Goal: Check status: Check status

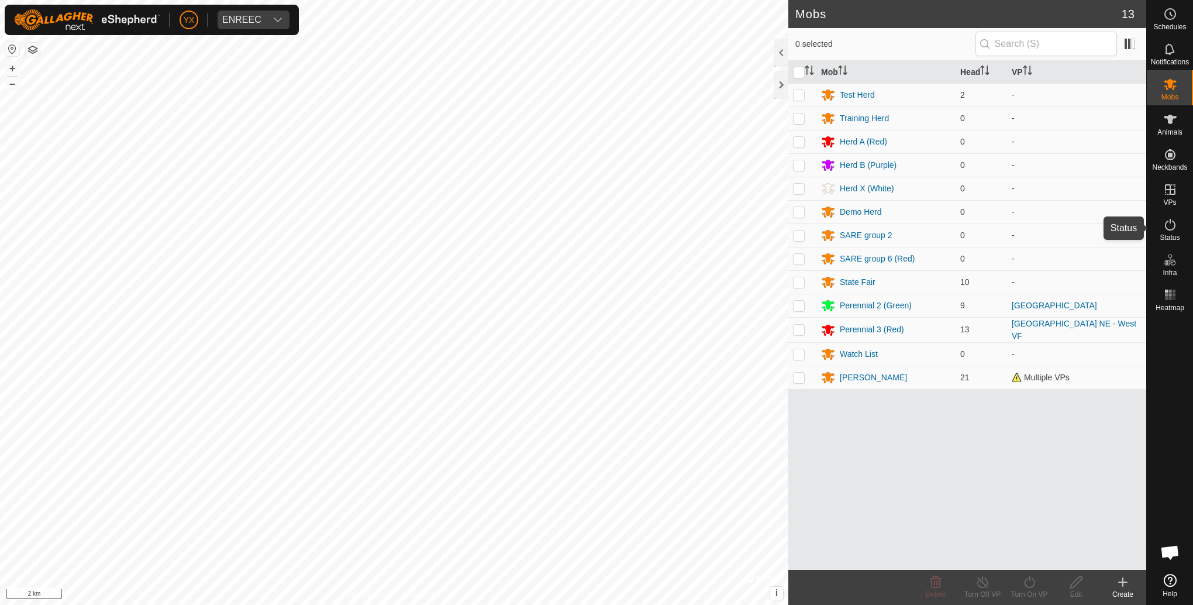
drag, startPoint x: 1180, startPoint y: 240, endPoint x: 1167, endPoint y: 226, distance: 19.5
click at [893, 240] on div "Status" at bounding box center [1170, 228] width 46 height 35
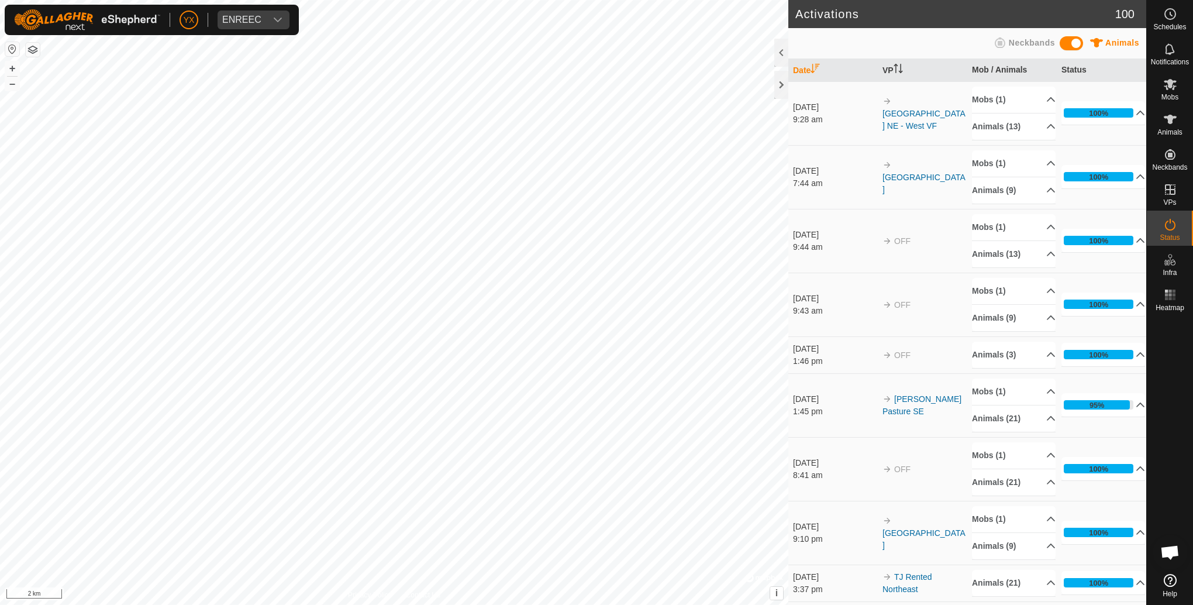
click at [893, 226] on icon at bounding box center [1170, 225] width 14 height 14
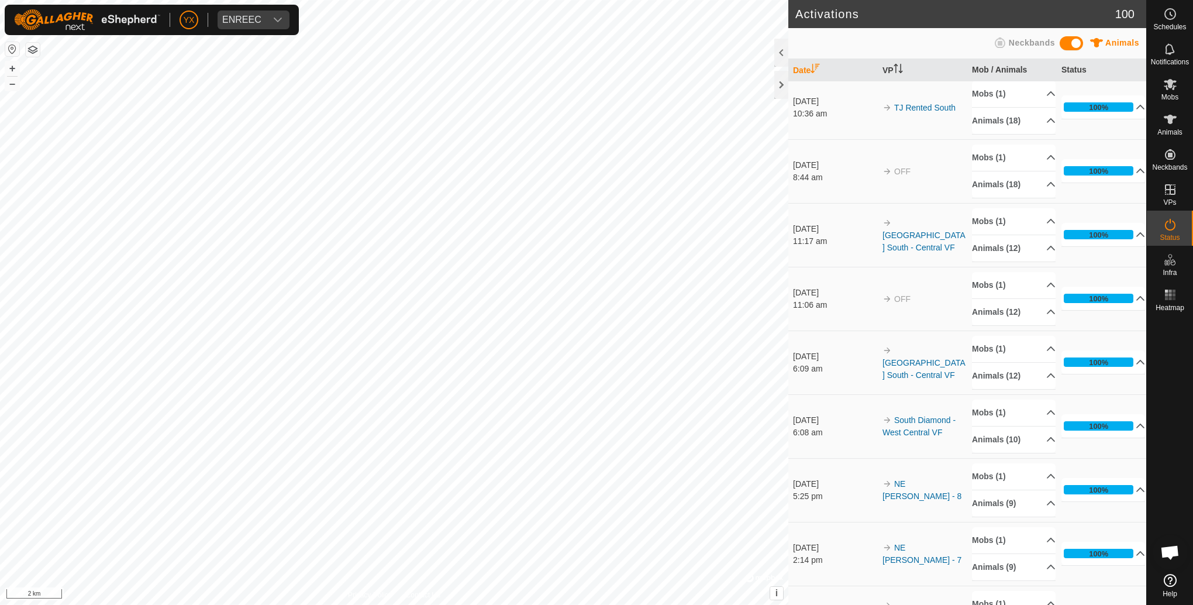
scroll to position [5442, 0]
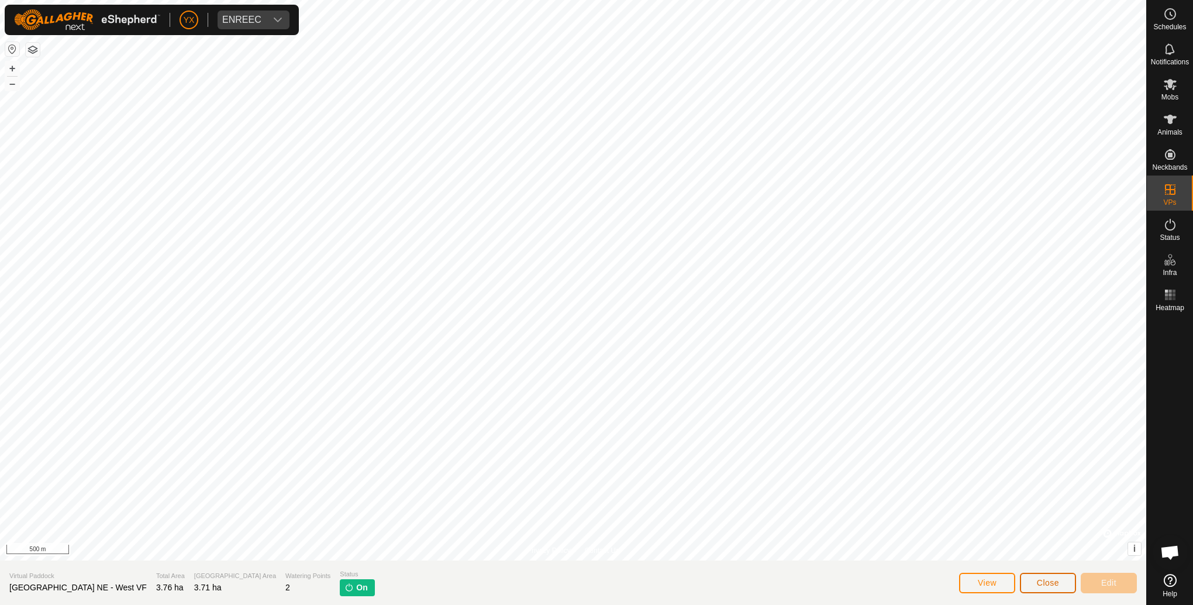
click at [893, 436] on button "Close" at bounding box center [1048, 583] width 56 height 20
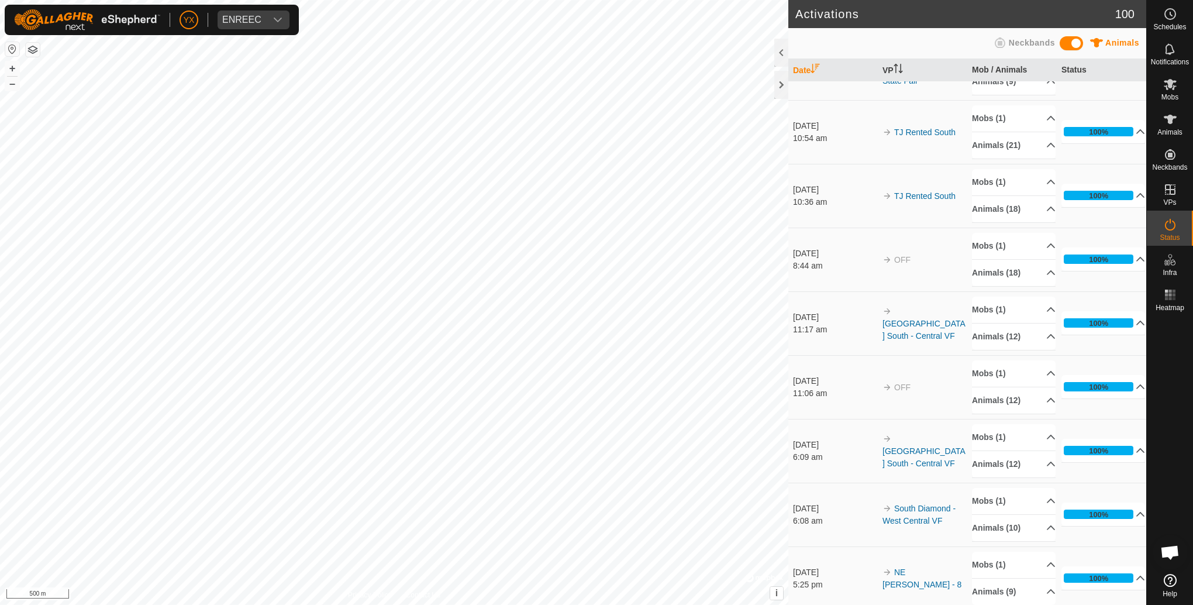
scroll to position [5442, 0]
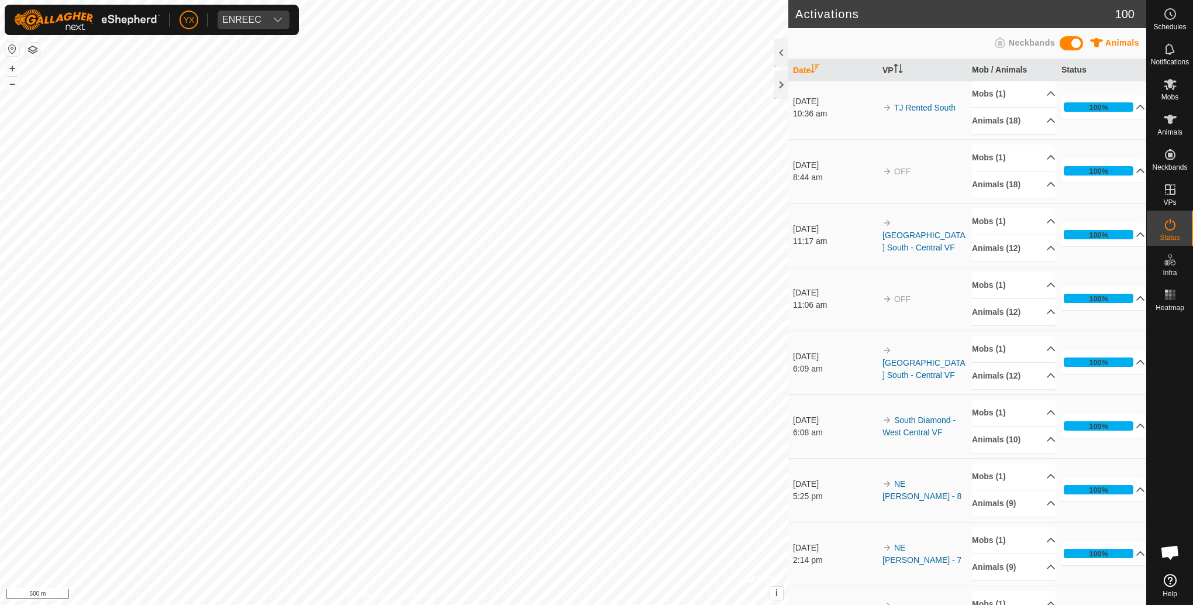
click at [782, 52] on div at bounding box center [781, 53] width 14 height 28
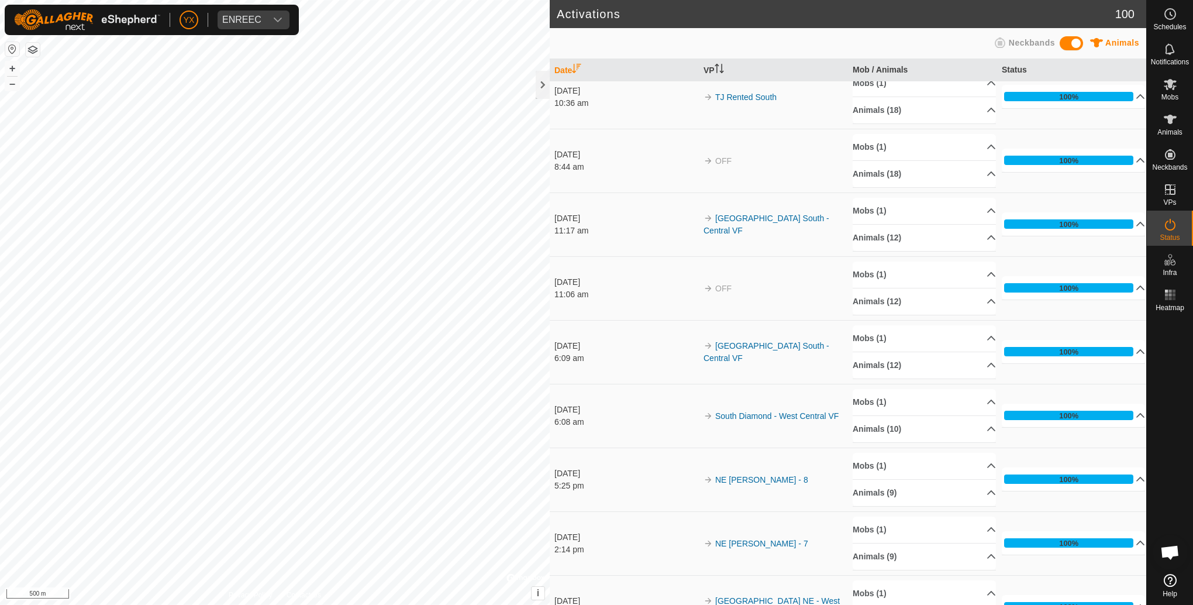
click at [625, 436] on div "[DATE]" at bounding box center [626, 601] width 143 height 12
click at [893, 436] on icon at bounding box center [991, 592] width 9 height 9
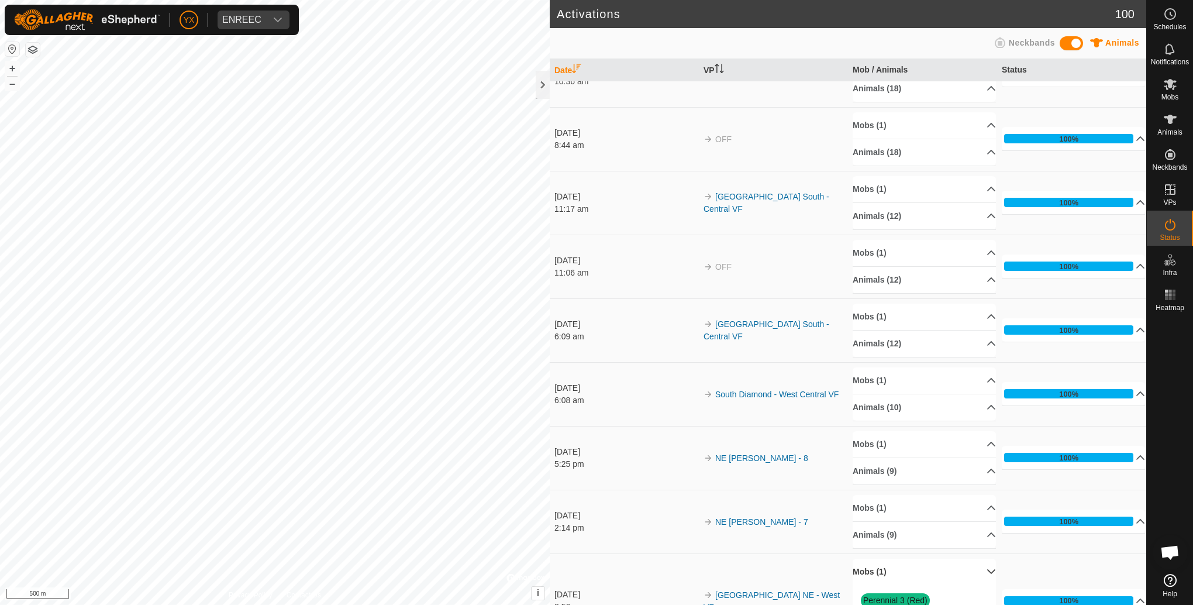
scroll to position [5473, 0]
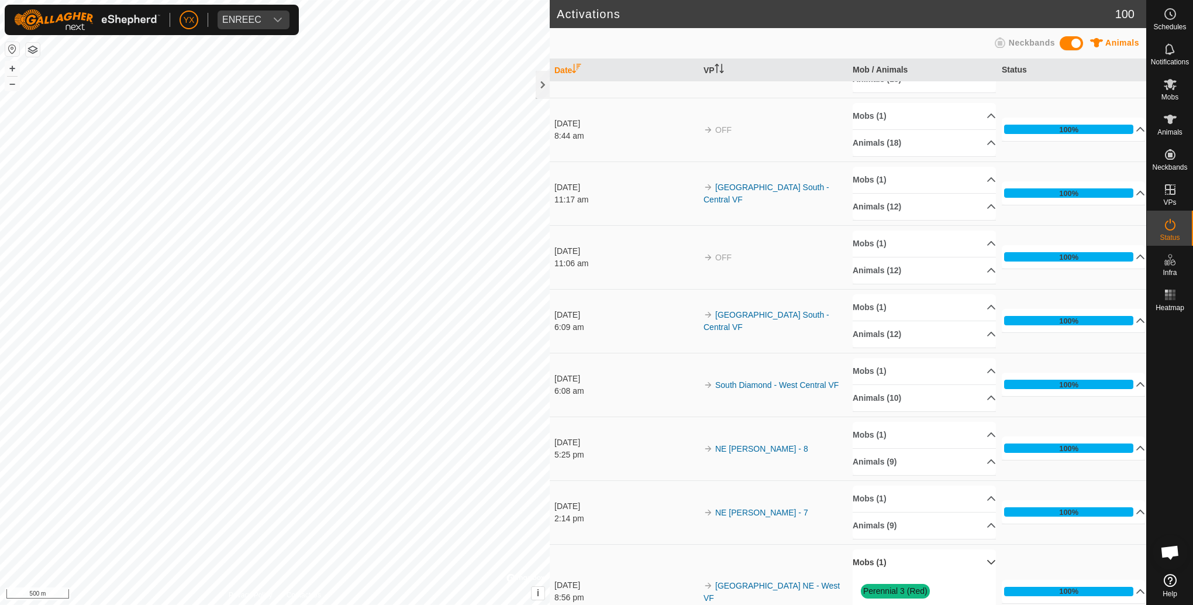
click at [893, 436] on p-accordion-header "Mobs (1)" at bounding box center [924, 499] width 143 height 26
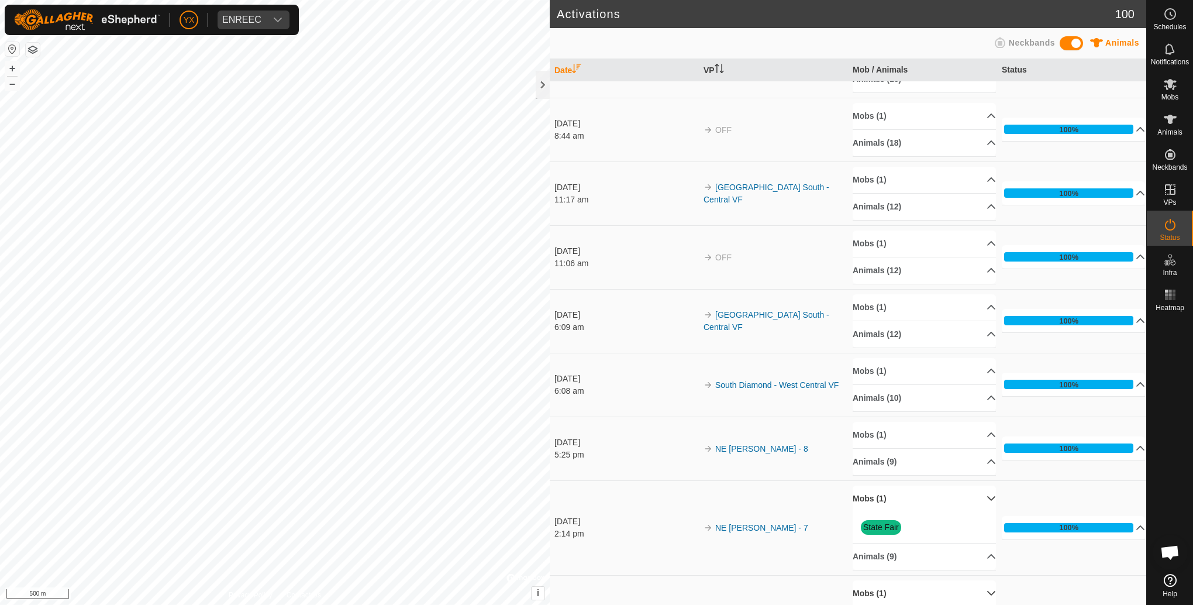
click at [893, 422] on p-accordion-header "Mobs (1)" at bounding box center [924, 435] width 143 height 26
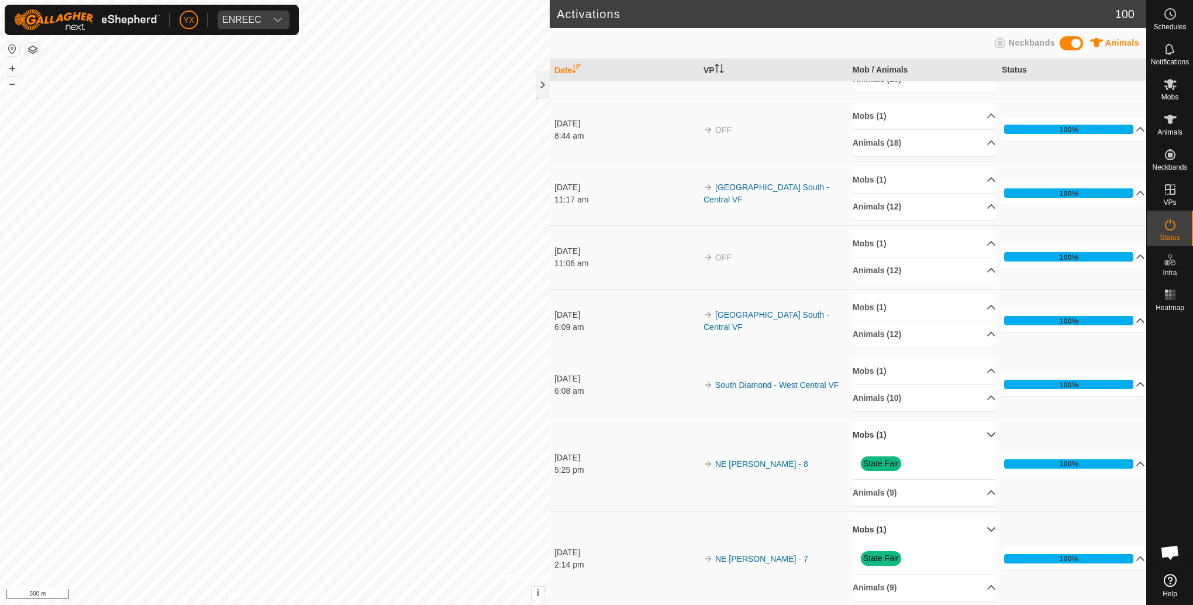
click at [893, 358] on p-accordion-header "Mobs (1)" at bounding box center [924, 371] width 143 height 26
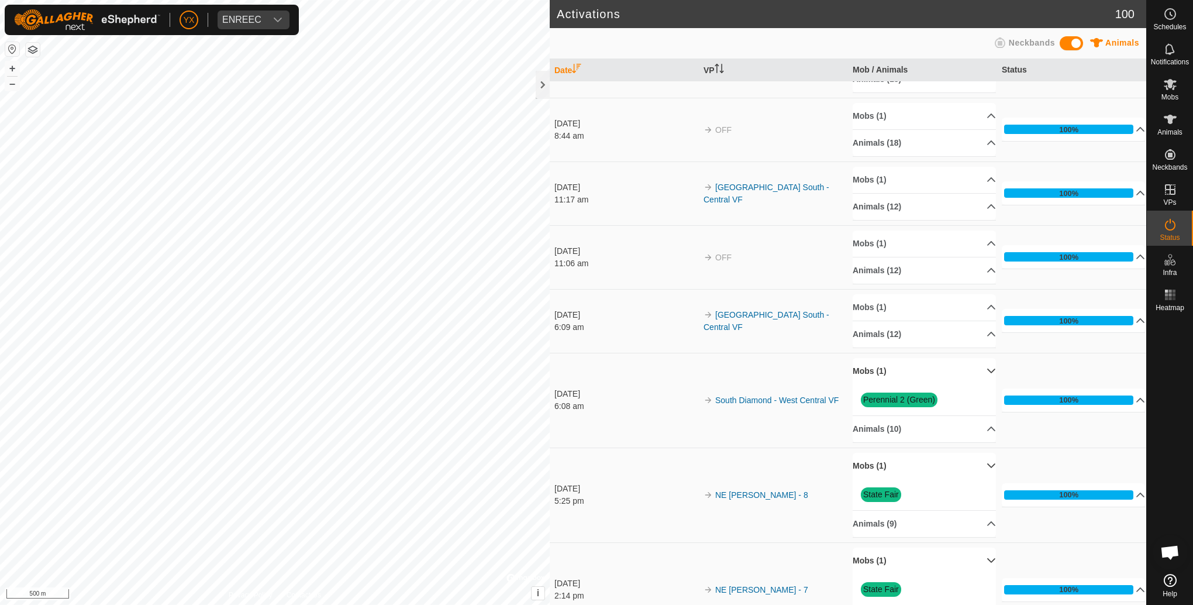
click at [893, 294] on p-accordion-header "Mobs (1)" at bounding box center [924, 307] width 143 height 26
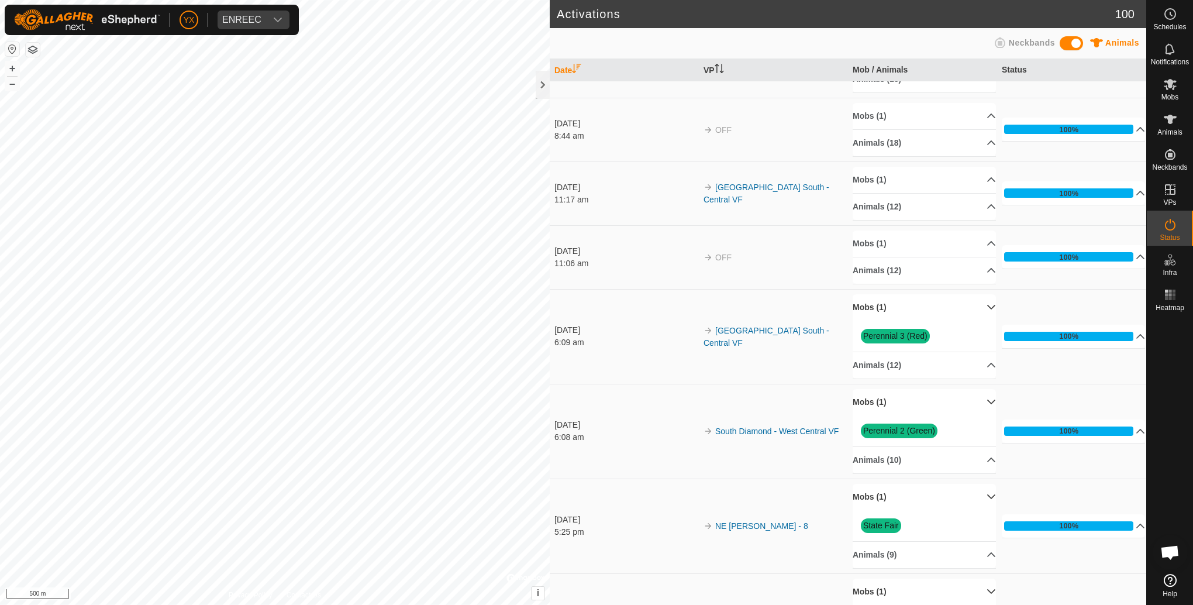
click at [893, 230] on p-accordion-header "Mobs (1)" at bounding box center [924, 243] width 143 height 26
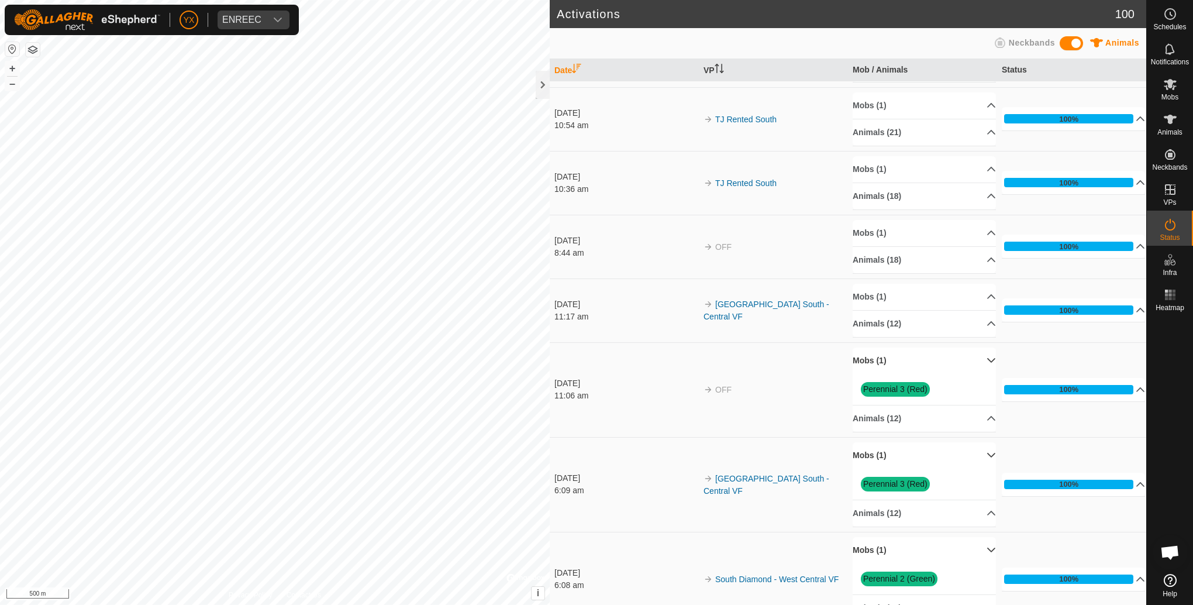
scroll to position [5356, 0]
click at [893, 284] on p-accordion-header "Mobs (1)" at bounding box center [924, 297] width 143 height 26
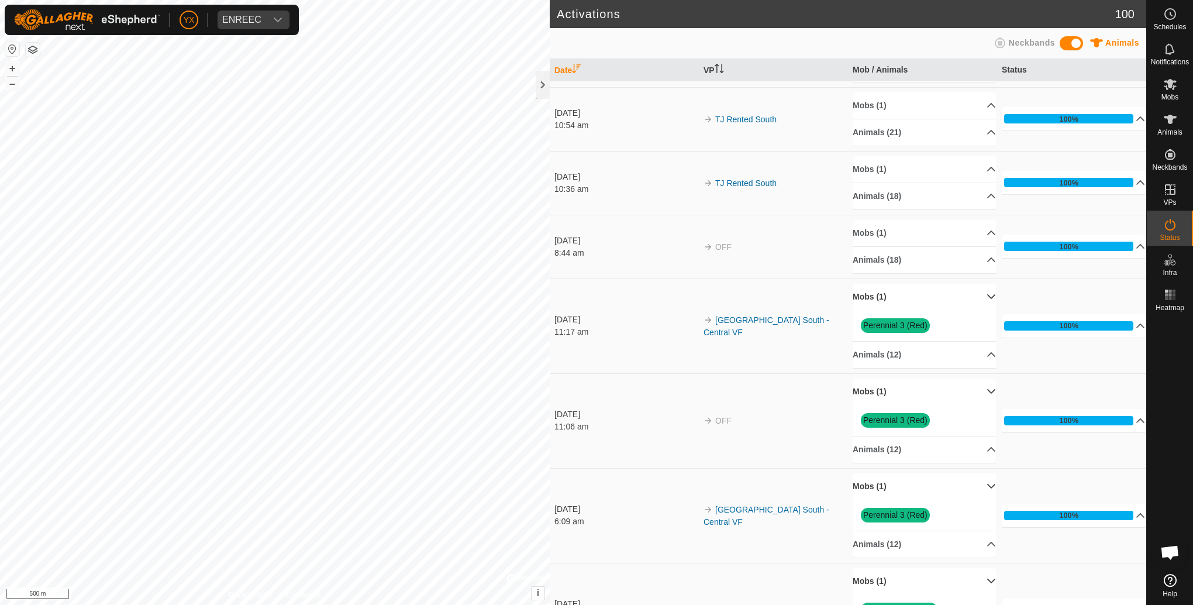
click at [893, 220] on p-accordion-header "Mobs (1)" at bounding box center [924, 233] width 143 height 26
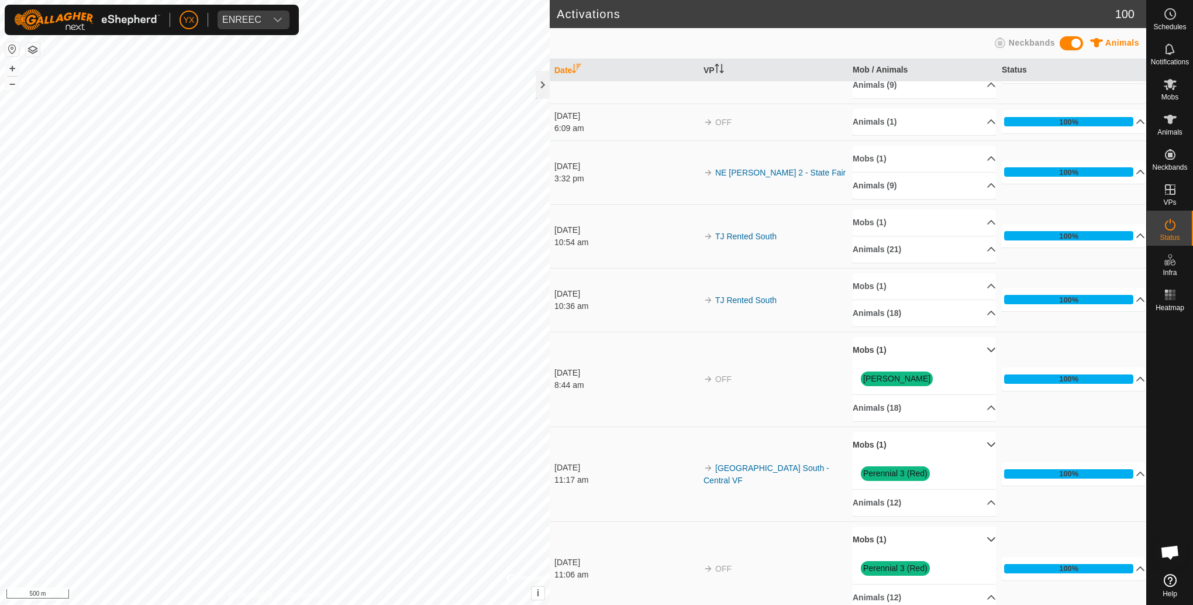
scroll to position [5239, 0]
click at [893, 273] on p-accordion-header "Mobs (1)" at bounding box center [924, 286] width 143 height 26
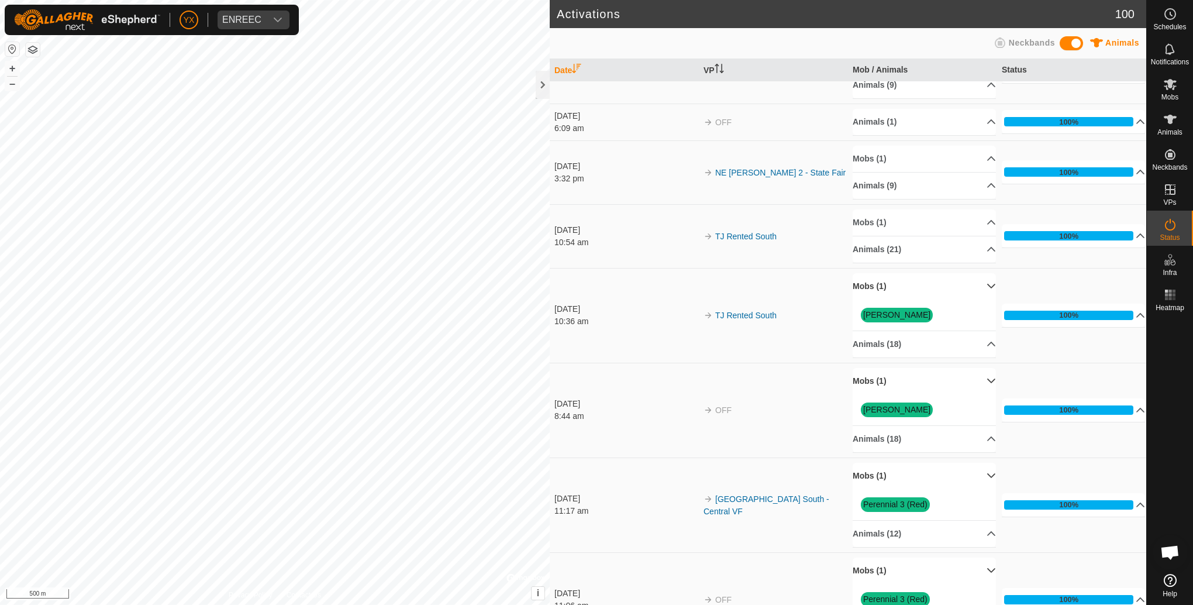
click at [893, 209] on p-accordion-header "Mobs (1)" at bounding box center [924, 222] width 143 height 26
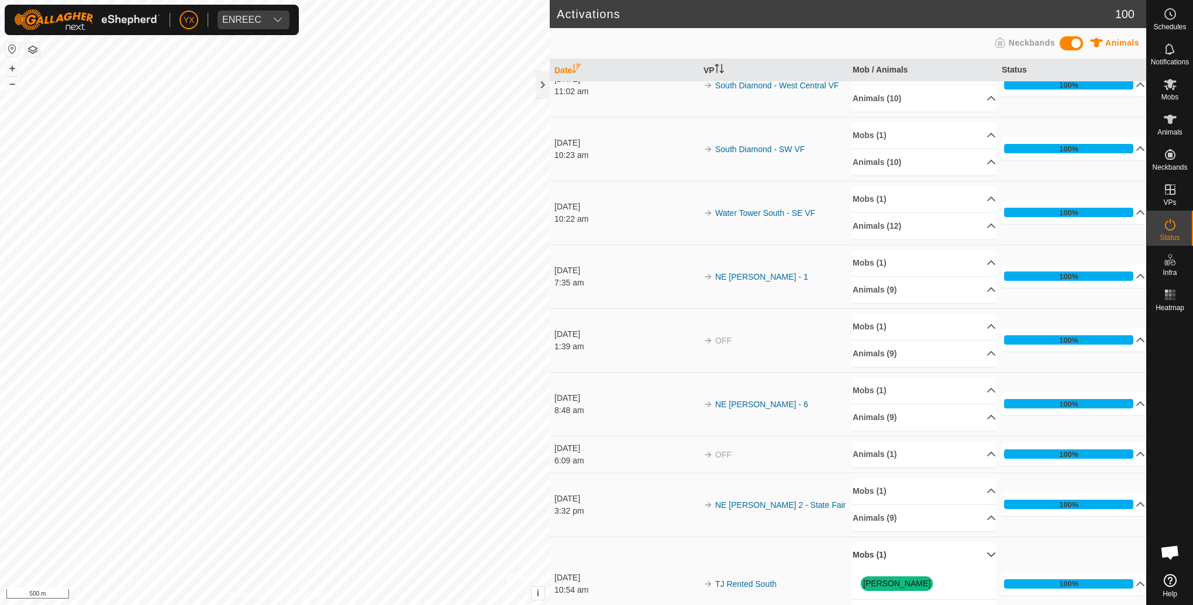
scroll to position [4888, 0]
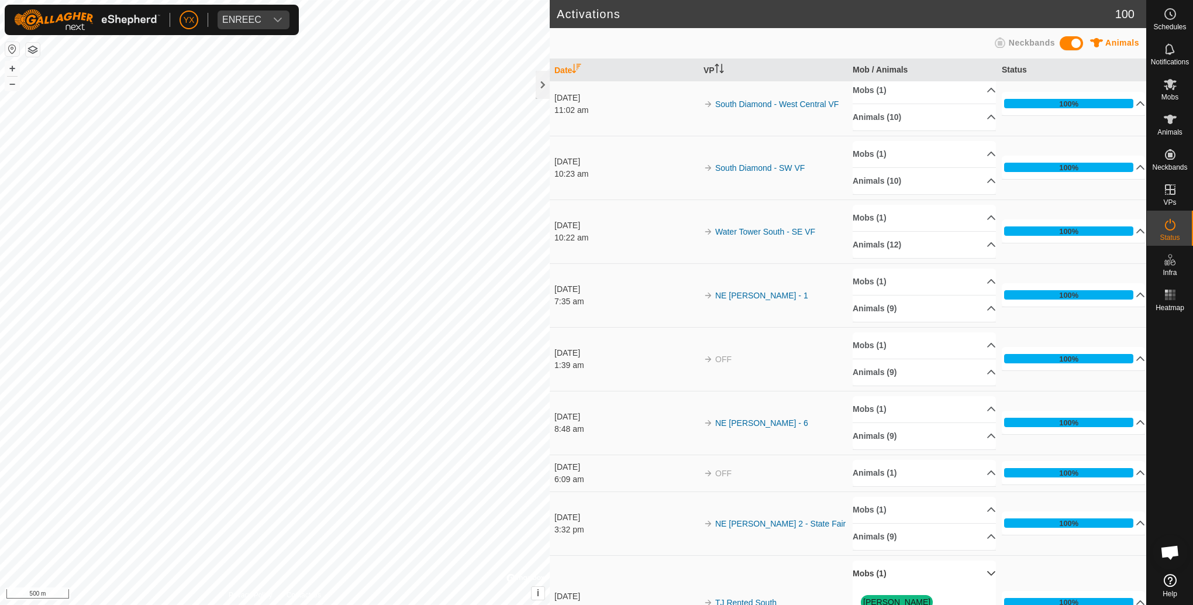
click at [893, 205] on p-accordion-header "Mobs (1)" at bounding box center [924, 218] width 143 height 26
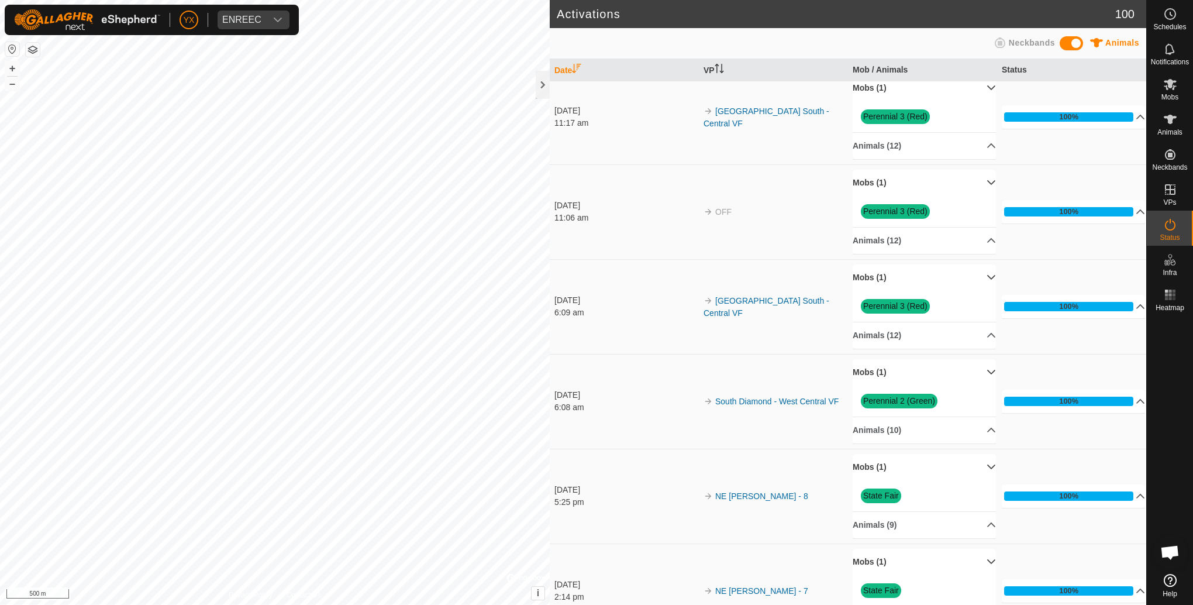
scroll to position [5707, 0]
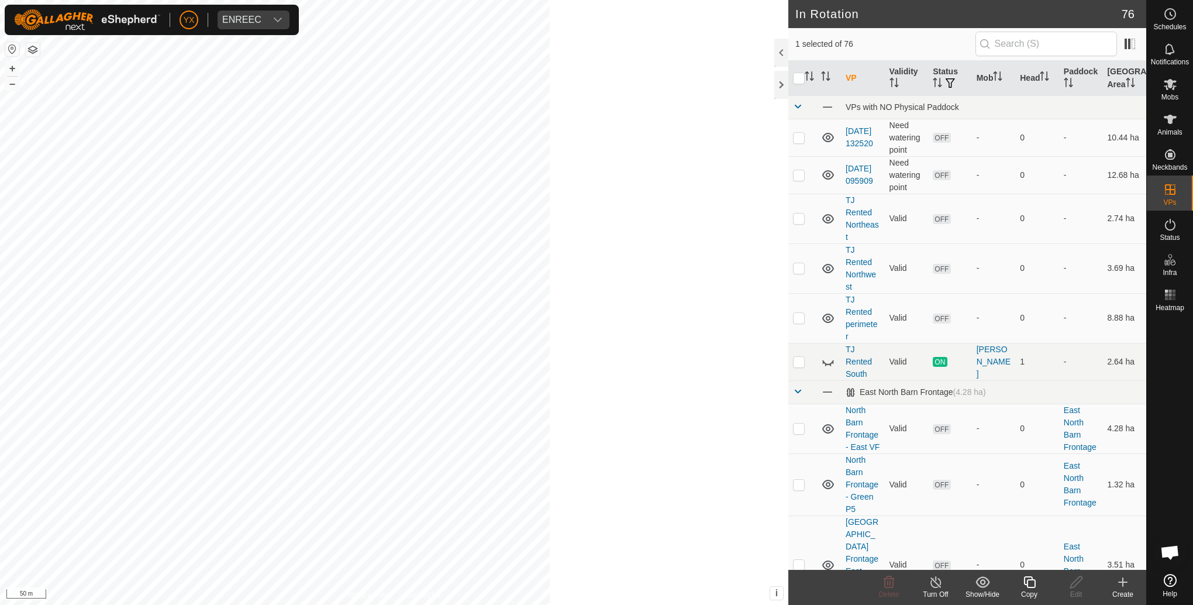
checkbox input "false"
checkbox input "true"
checkbox input "false"
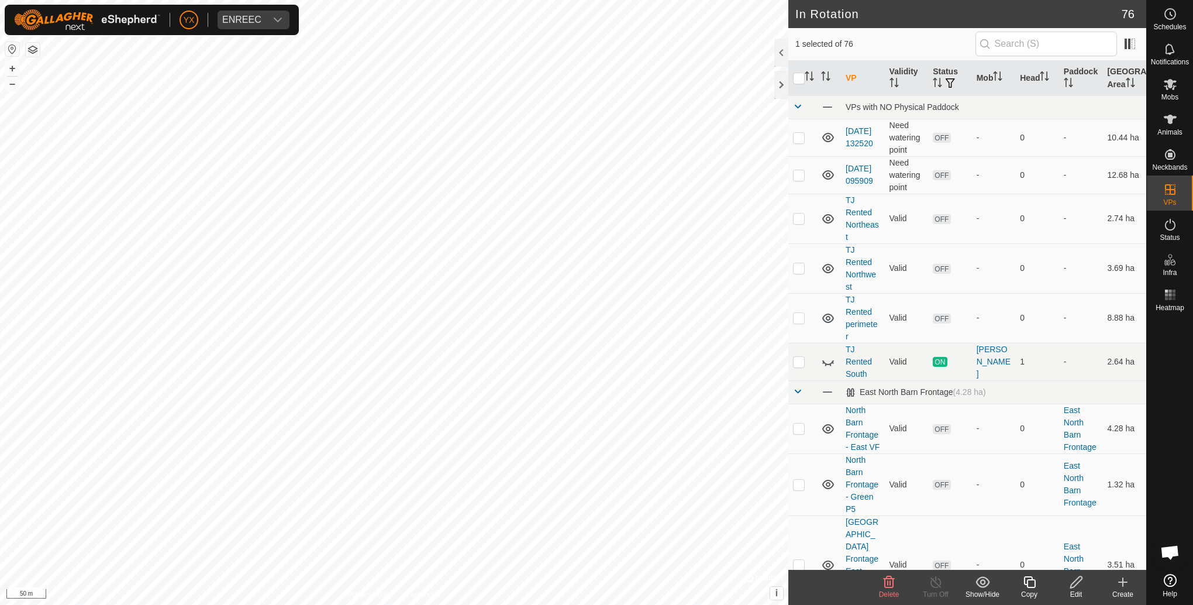
checkbox input "true"
checkbox input "false"
checkbox input "true"
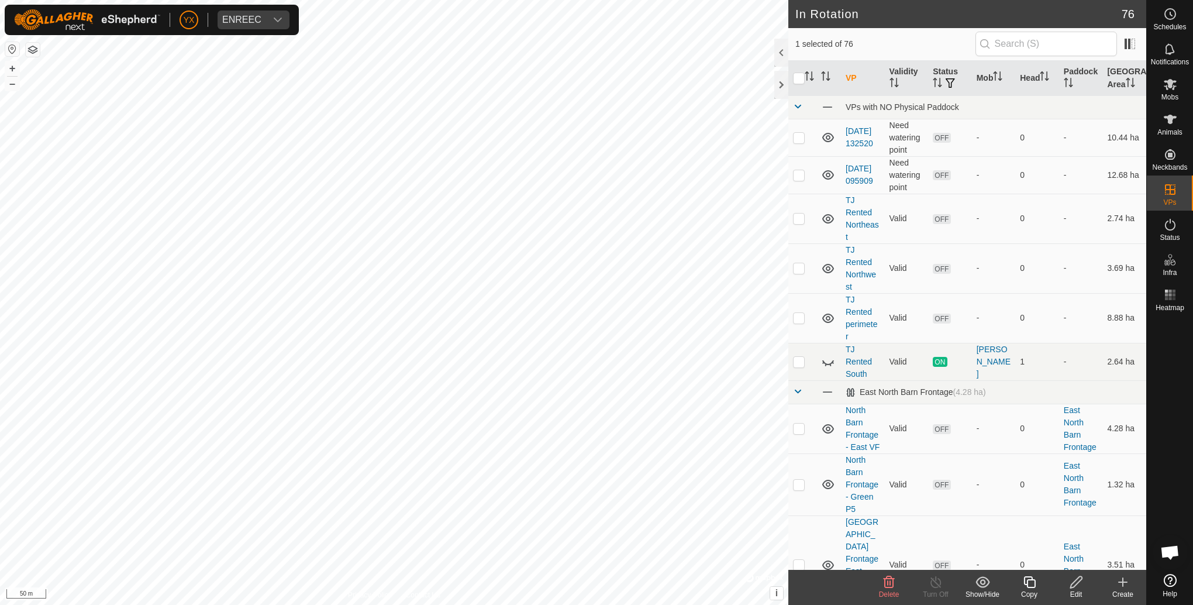
checkbox input "true"
checkbox input "false"
checkbox input "true"
checkbox input "false"
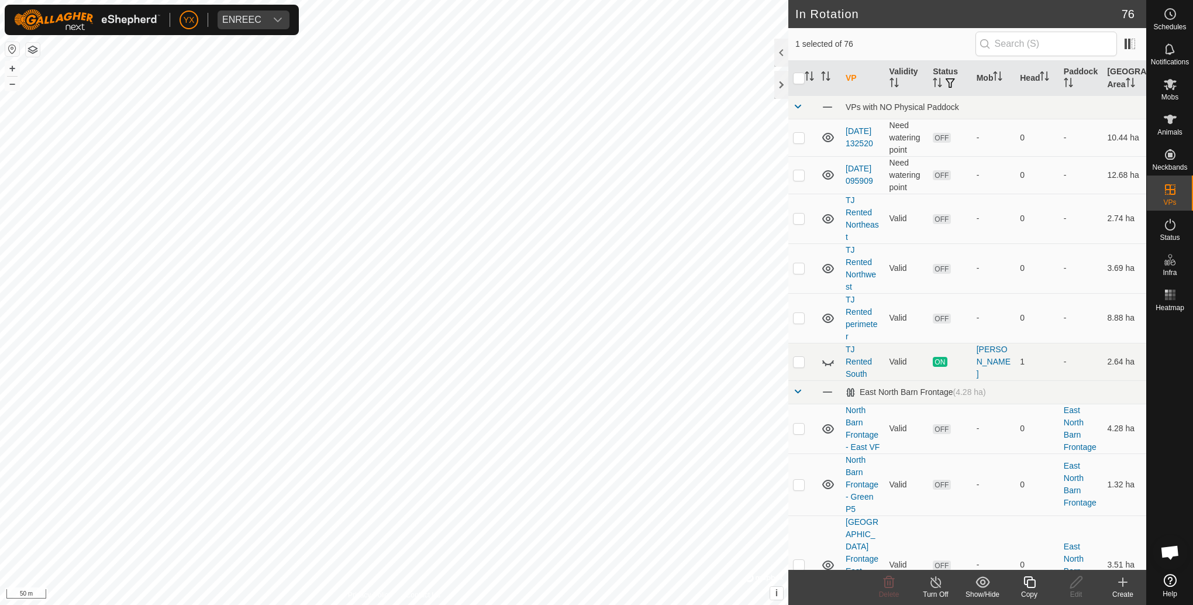
checkbox input "true"
checkbox input "false"
checkbox input "true"
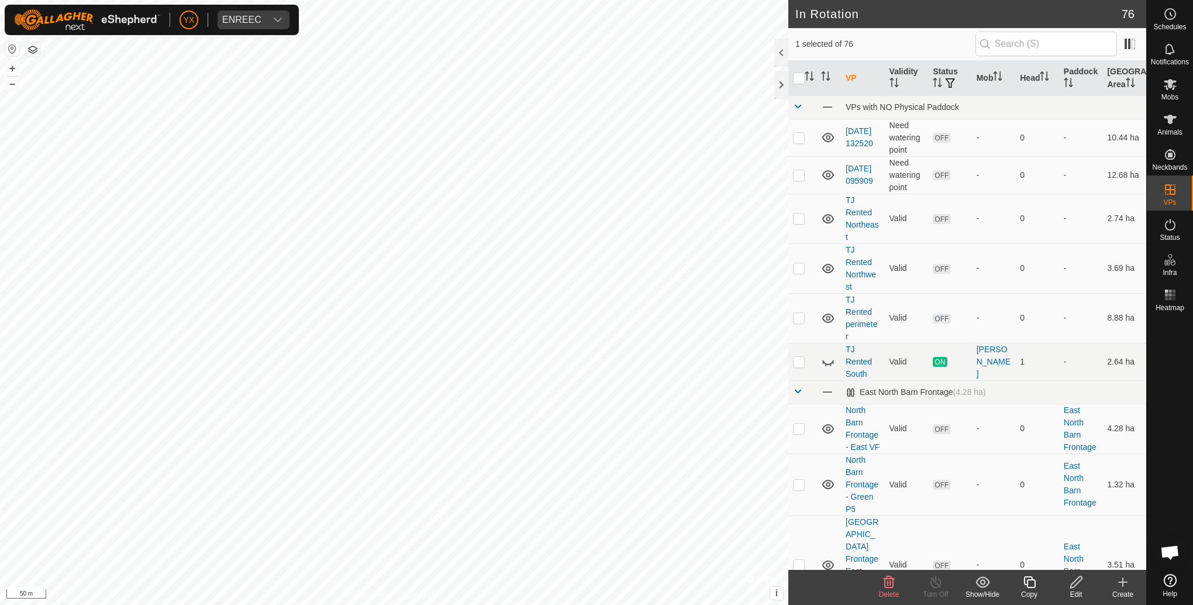
checkbox input "true"
checkbox input "false"
click at [614, 436] on html "YX ENREEC Schedules Notifications Mobs Animals Neckbands VPs Status Infra Heatm…" at bounding box center [596, 302] width 1193 height 605
checkbox input "false"
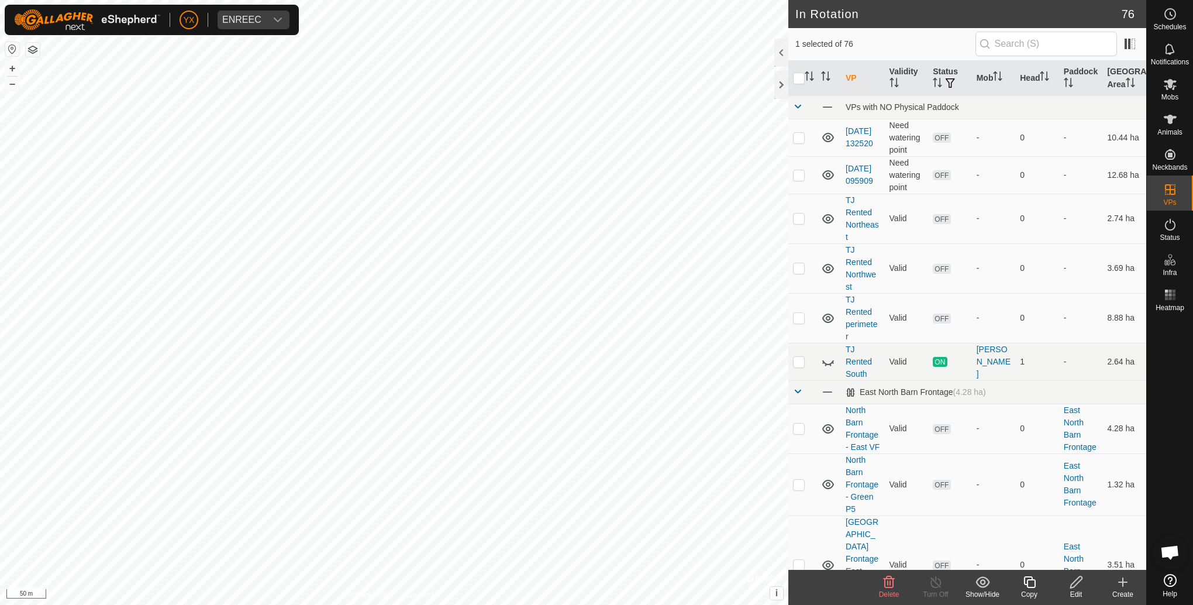
checkbox input "true"
checkbox input "false"
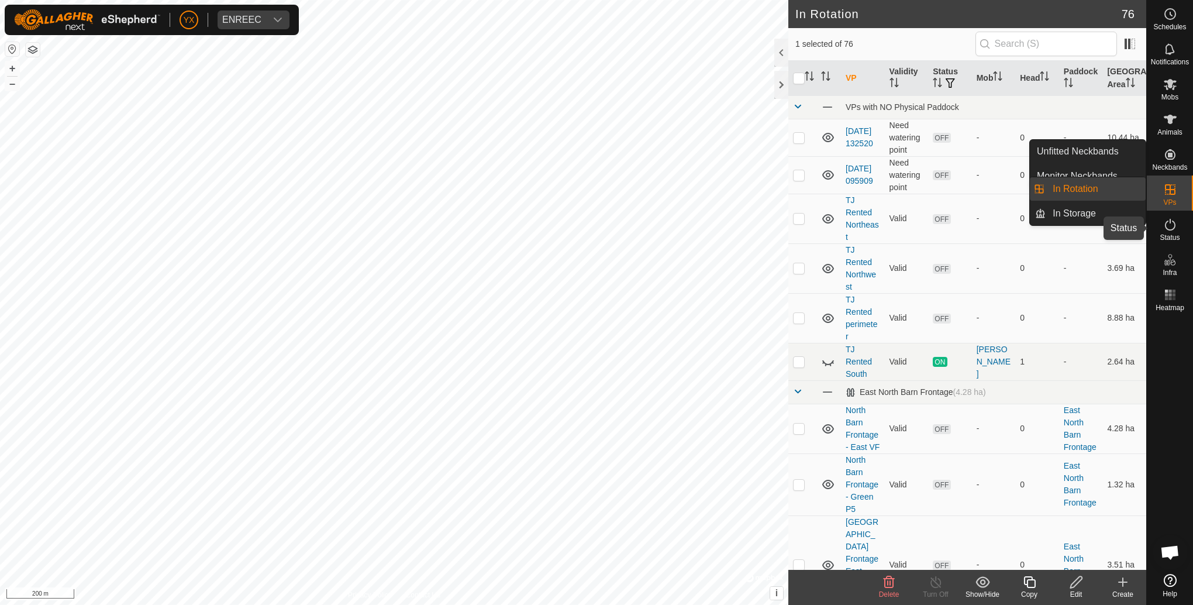
click at [893, 225] on icon at bounding box center [1170, 225] width 14 height 14
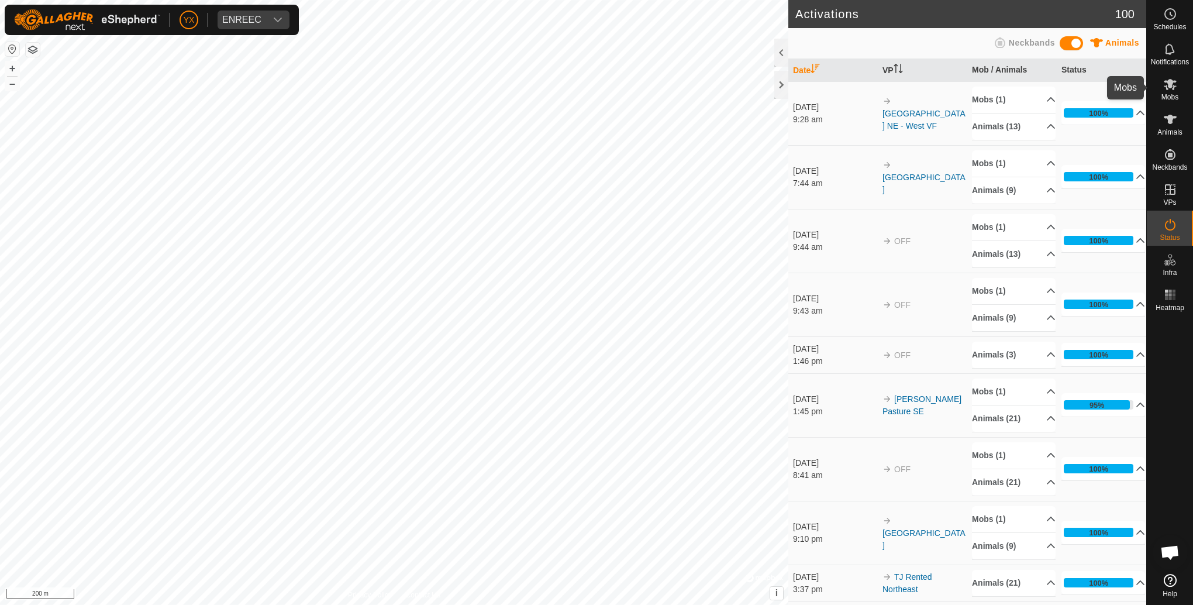
click at [893, 80] on icon at bounding box center [1170, 84] width 14 height 14
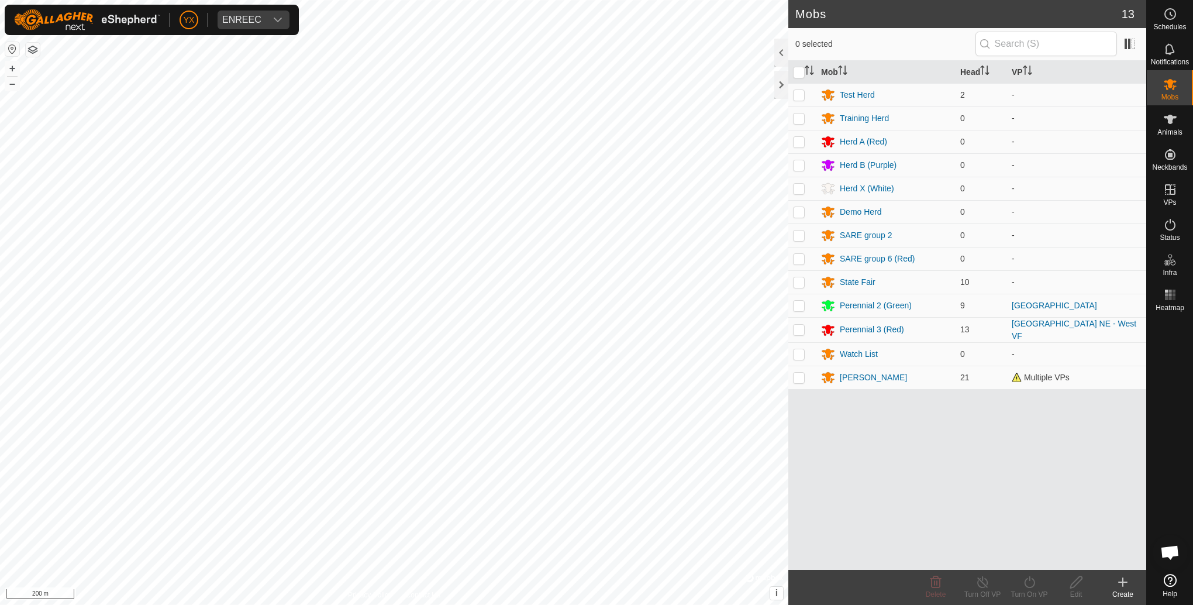
click at [794, 326] on p-checkbox at bounding box center [799, 329] width 12 height 9
checkbox input "true"
click at [851, 330] on div "Perennial 3 (Red)" at bounding box center [872, 329] width 64 height 12
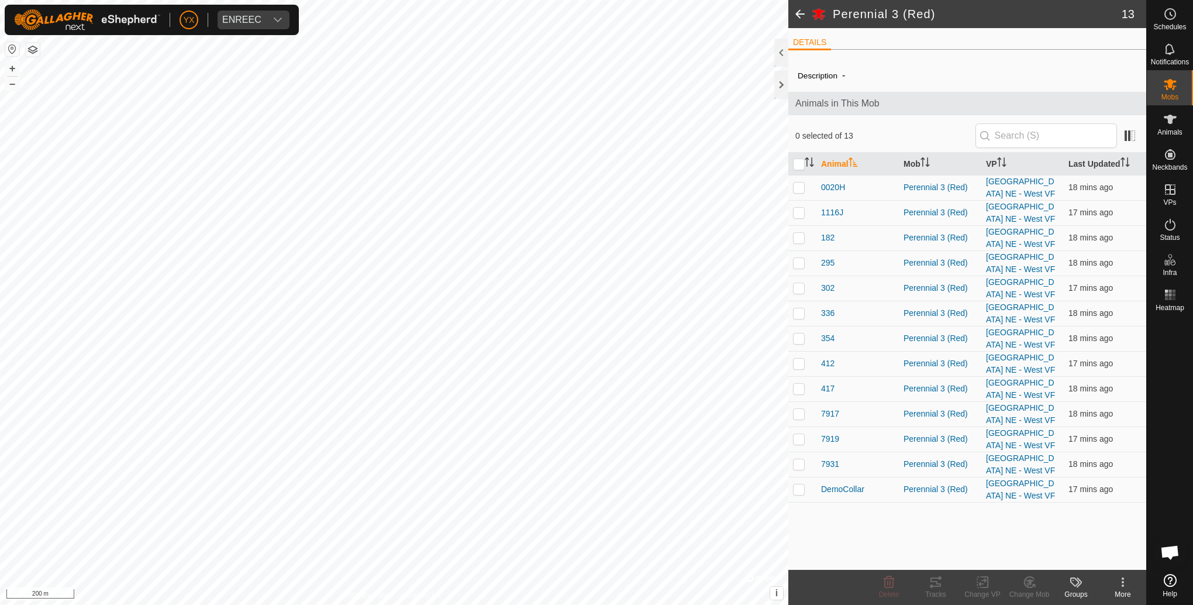
click at [893, 436] on icon at bounding box center [1123, 582] width 14 height 14
click at [805, 19] on span at bounding box center [800, 14] width 23 height 28
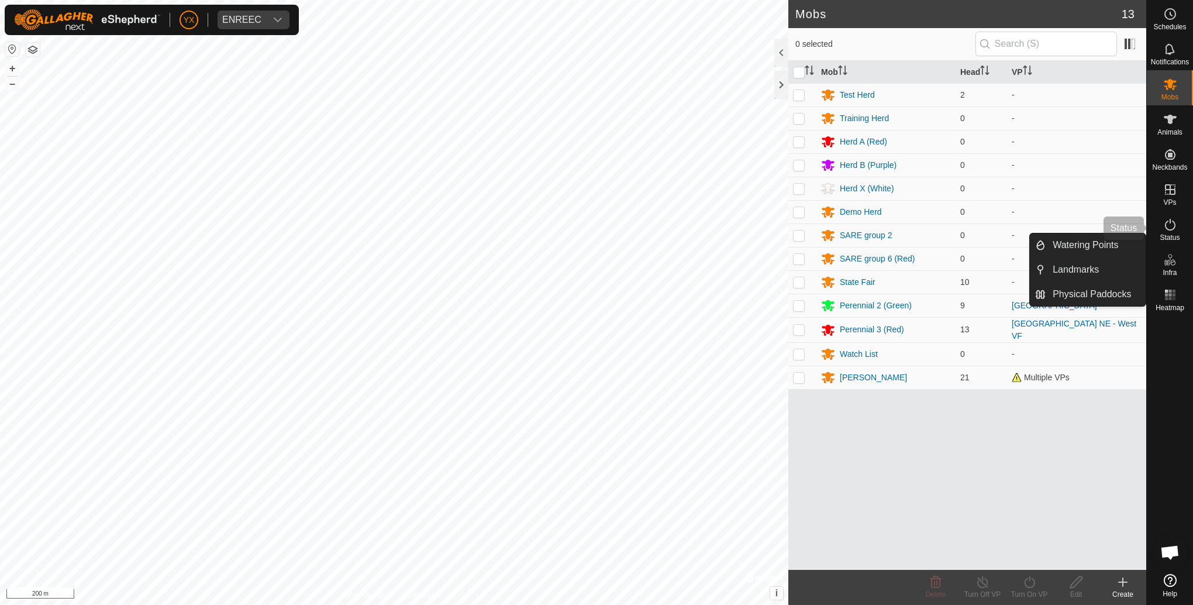
click at [893, 234] on span "Status" at bounding box center [1170, 237] width 20 height 7
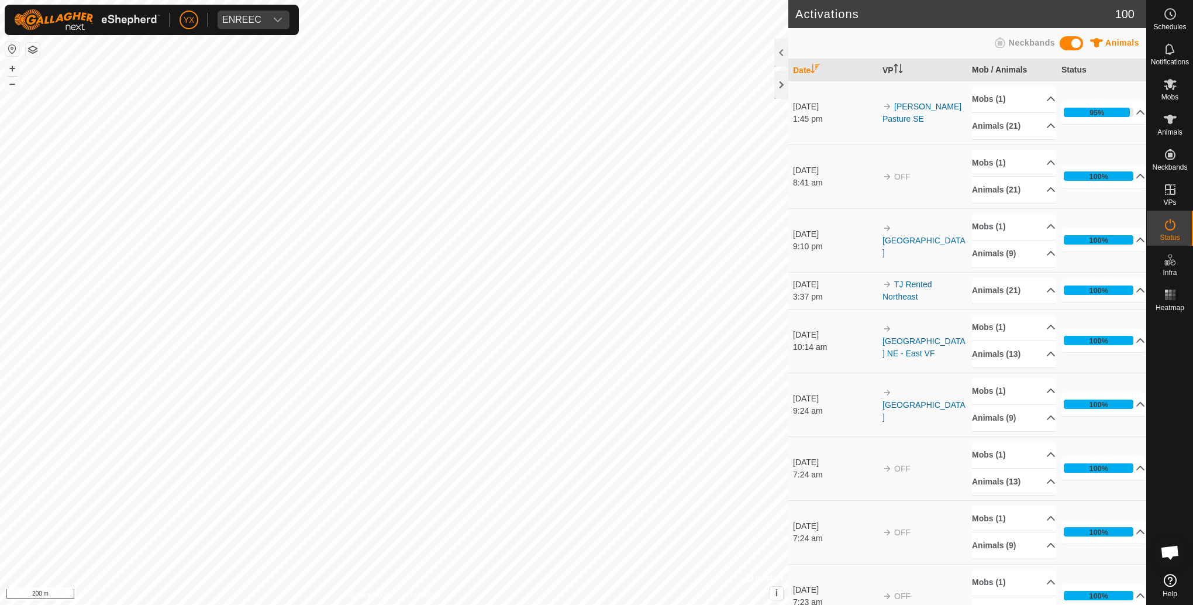
scroll to position [585, 0]
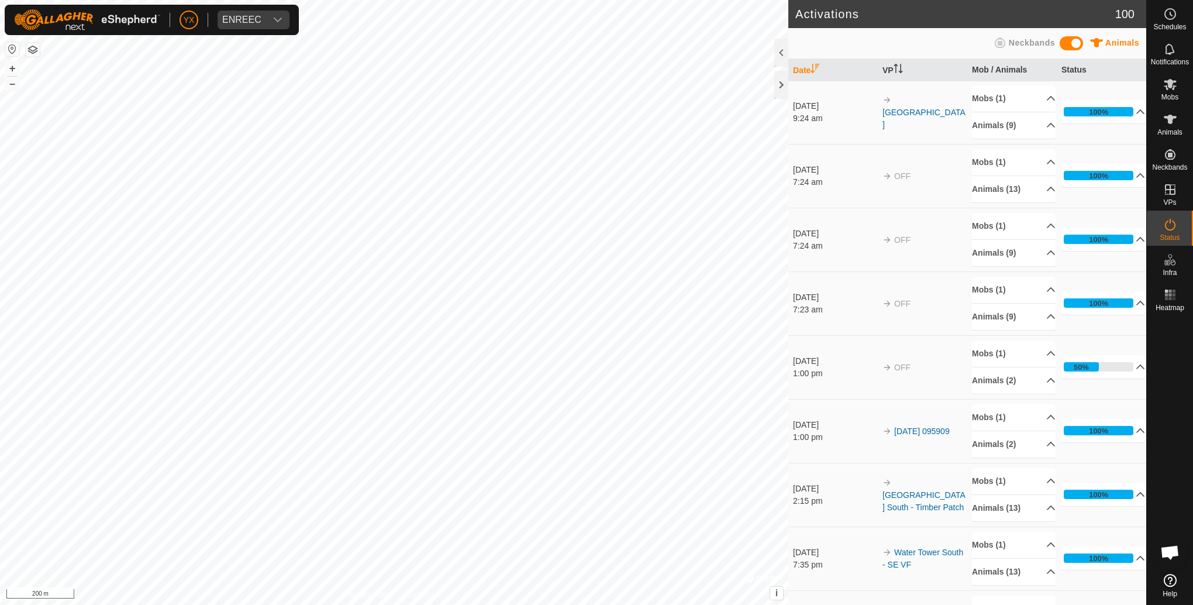
click at [893, 411] on p-accordion-header "Mobs (1)" at bounding box center [1014, 417] width 84 height 26
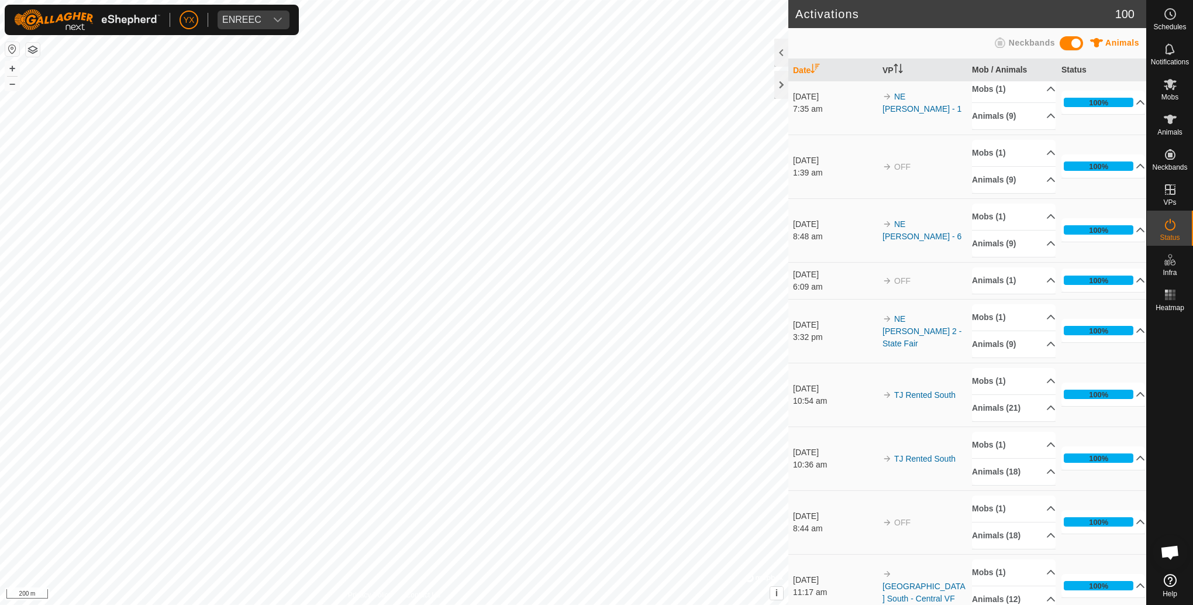
scroll to position [5473, 0]
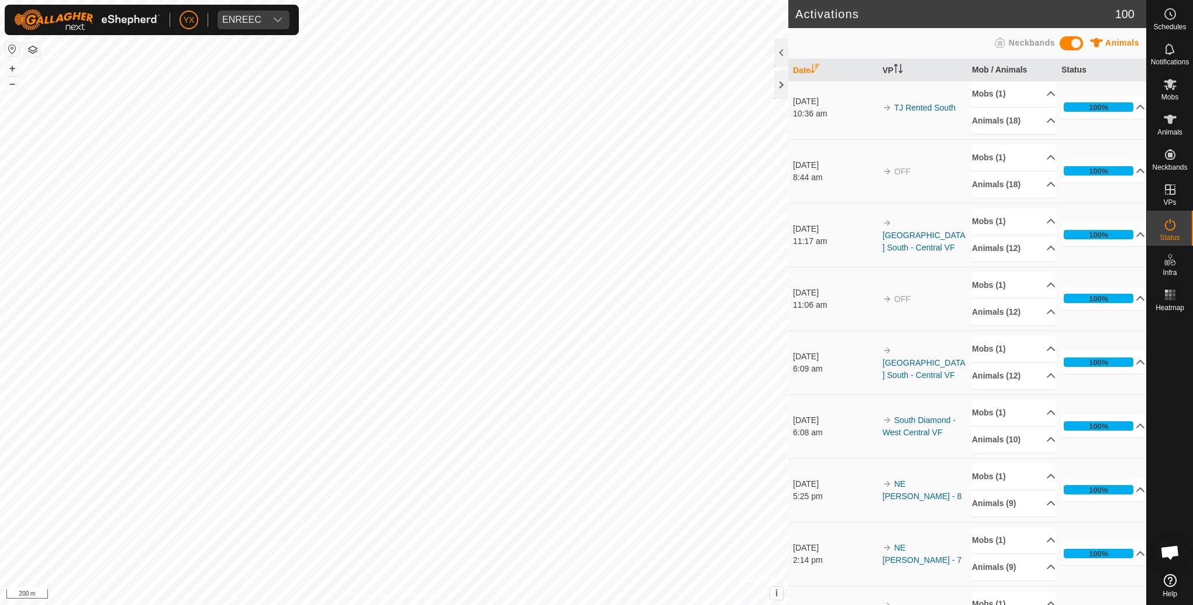
click at [893, 40] on icon at bounding box center [1000, 43] width 14 height 14
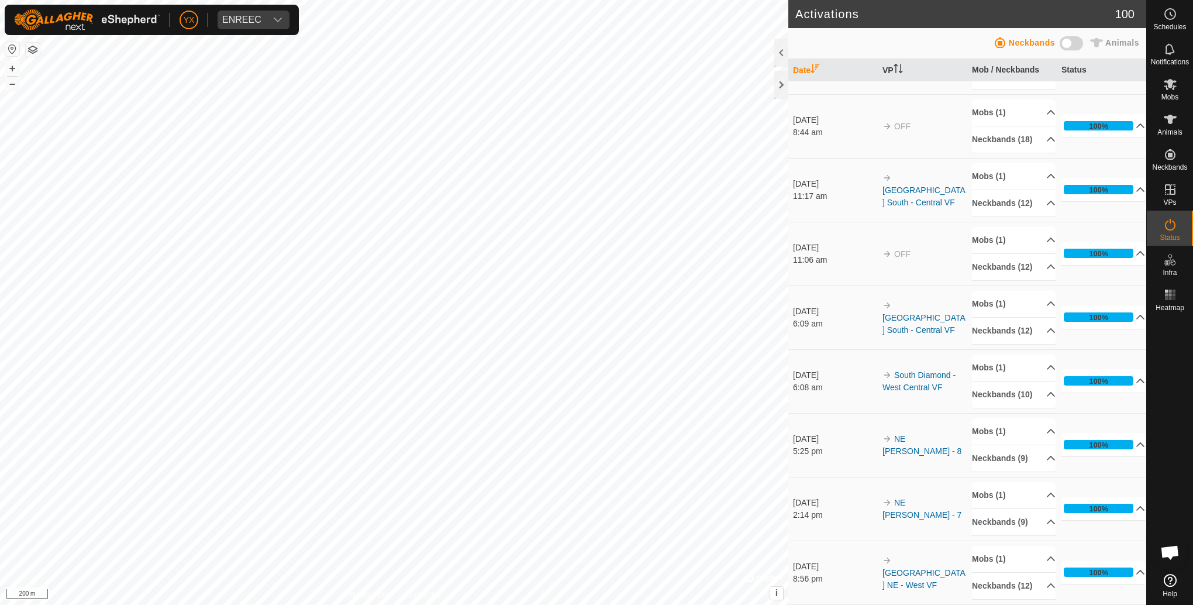
scroll to position [6234, 0]
click at [893, 42] on span at bounding box center [1071, 43] width 23 height 14
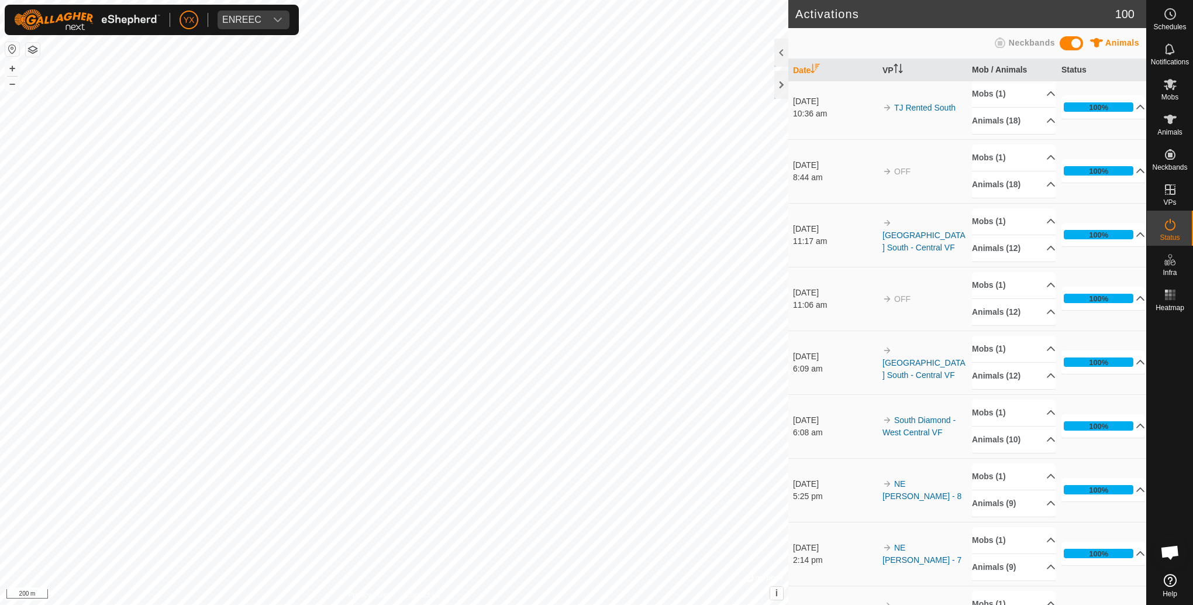
click at [893, 13] on span "100" at bounding box center [1125, 14] width 19 height 18
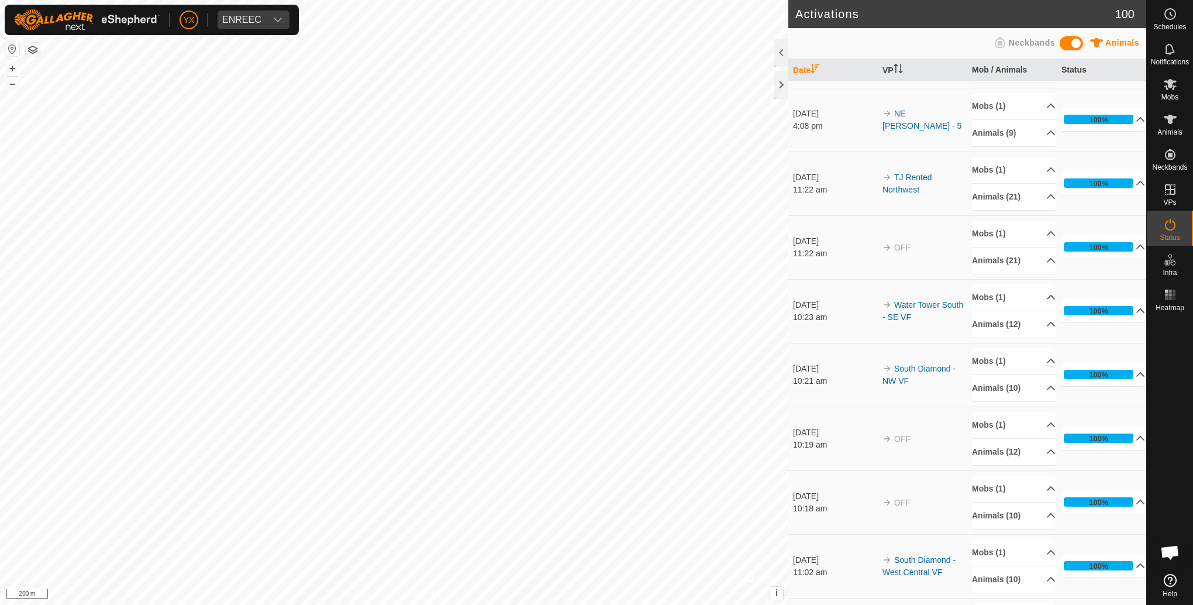
scroll to position [4420, 0]
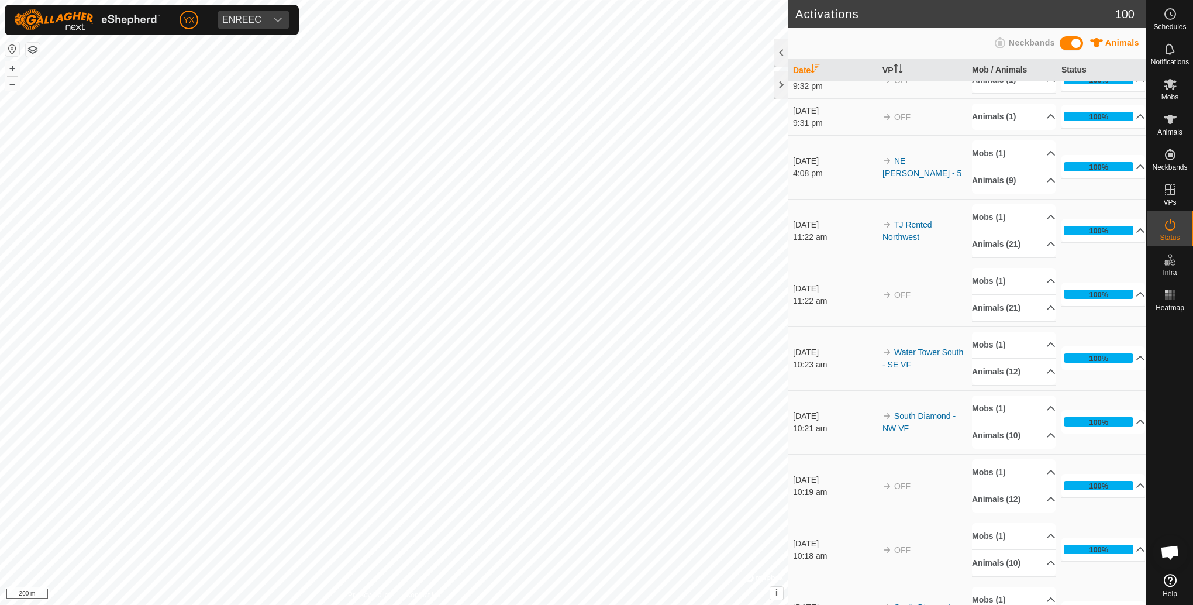
click at [893, 436] on icon at bounding box center [1170, 580] width 13 height 13
